Goal: Use online tool/utility: Utilize a website feature to perform a specific function

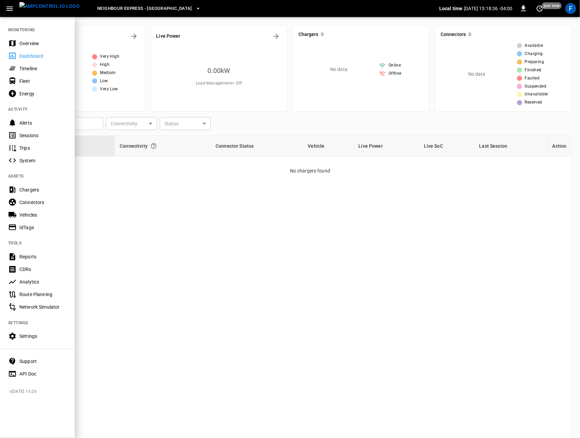
click at [42, 306] on div "Network Simulator" at bounding box center [42, 307] width 47 height 7
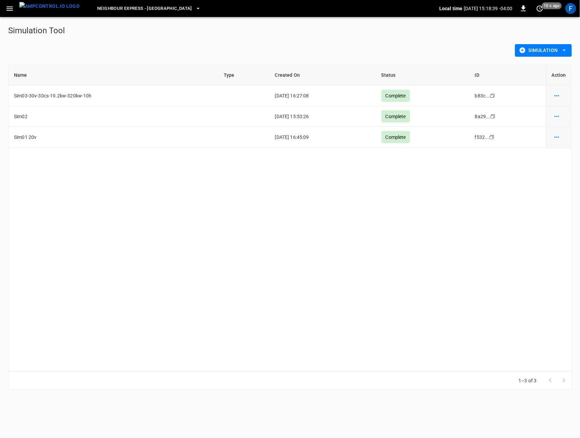
click at [544, 53] on button "Simulation" at bounding box center [543, 50] width 57 height 13
click at [60, 289] on div at bounding box center [290, 219] width 580 height 438
drag, startPoint x: 564, startPoint y: 57, endPoint x: 558, endPoint y: 52, distance: 7.9
click at [562, 56] on div "Simulation" at bounding box center [290, 52] width 564 height 23
click at [553, 94] on button "simulation options" at bounding box center [557, 96] width 10 height 10
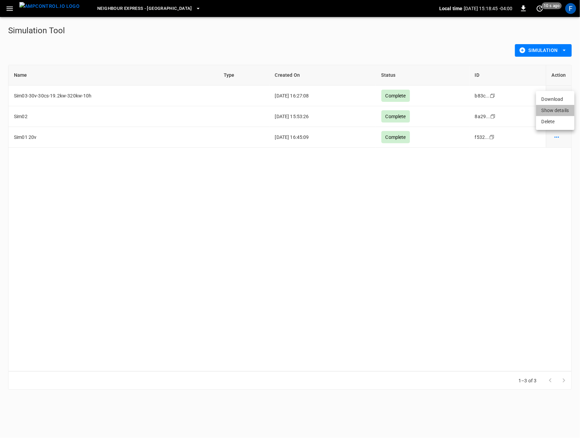
click at [552, 107] on li "Show details" at bounding box center [555, 110] width 38 height 11
click at [545, 45] on button "Simulation" at bounding box center [543, 50] width 57 height 13
click at [399, 55] on div at bounding box center [290, 219] width 580 height 438
click at [570, 50] on button "Simulation" at bounding box center [543, 50] width 57 height 13
click at [570, 50] on div at bounding box center [290, 219] width 580 height 438
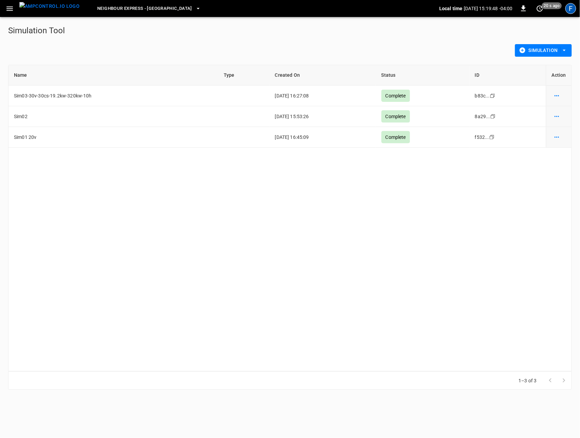
click at [569, 13] on div "F" at bounding box center [570, 8] width 11 height 11
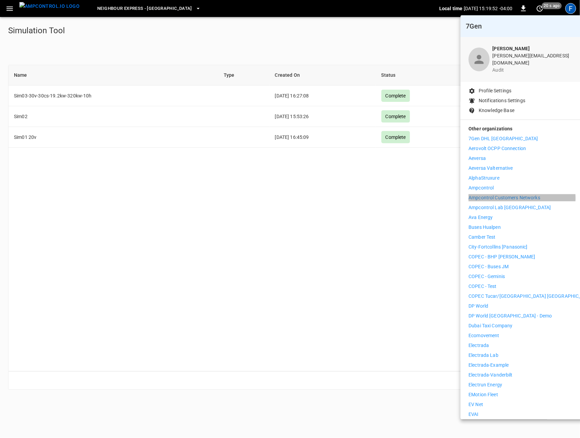
click at [522, 194] on p "Ampcontrol Customers Networks" at bounding box center [505, 197] width 72 height 7
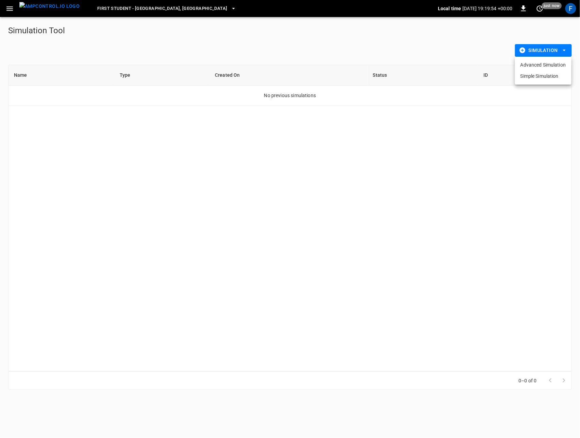
click at [548, 68] on li "Advanced Simulation" at bounding box center [543, 64] width 56 height 11
click at [545, 48] on button "Simulation" at bounding box center [543, 50] width 57 height 13
click at [535, 79] on li "Simple Simulation" at bounding box center [543, 76] width 56 height 11
click at [41, 8] on img "menu" at bounding box center [49, 6] width 60 height 8
